Goal: Information Seeking & Learning: Check status

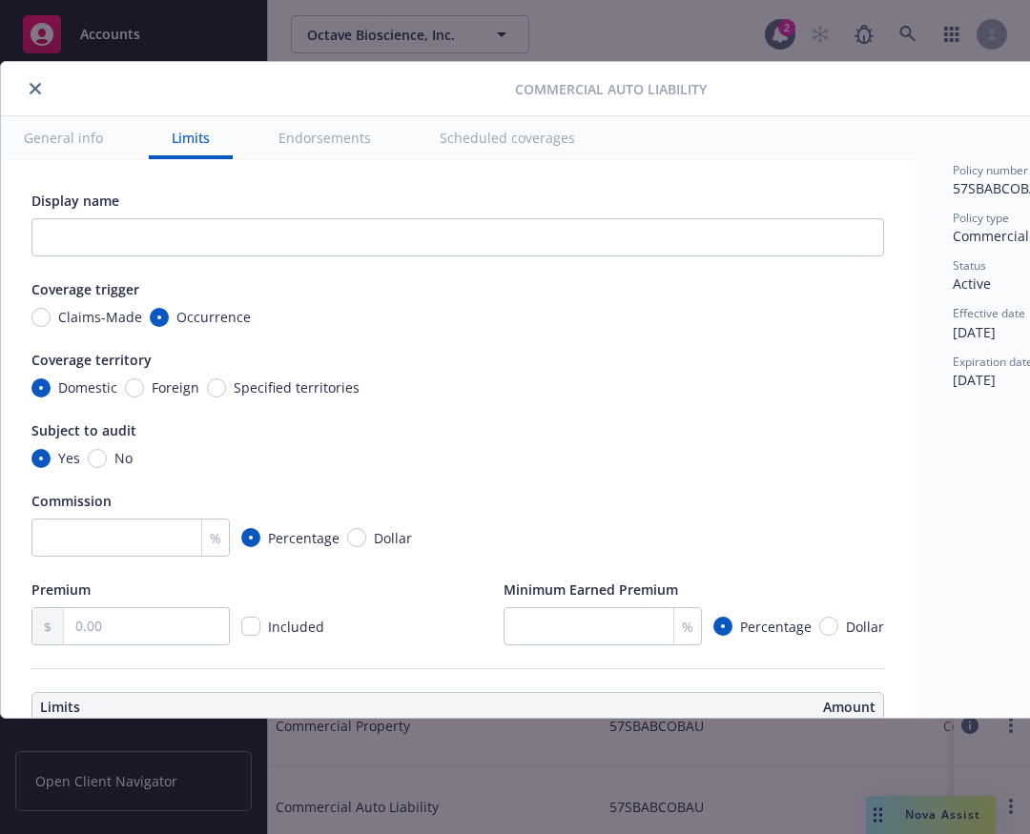
scroll to position [1473, 0]
